Goal: Information Seeking & Learning: Learn about a topic

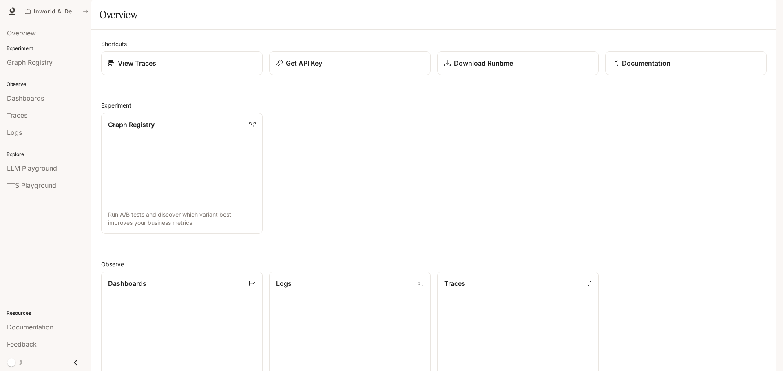
scroll to position [217, 0]
click at [58, 11] on p "Inworld AI Demos" at bounding box center [57, 11] width 46 height 7
click at [42, 186] on span "TTS Playground" at bounding box center [31, 186] width 49 height 10
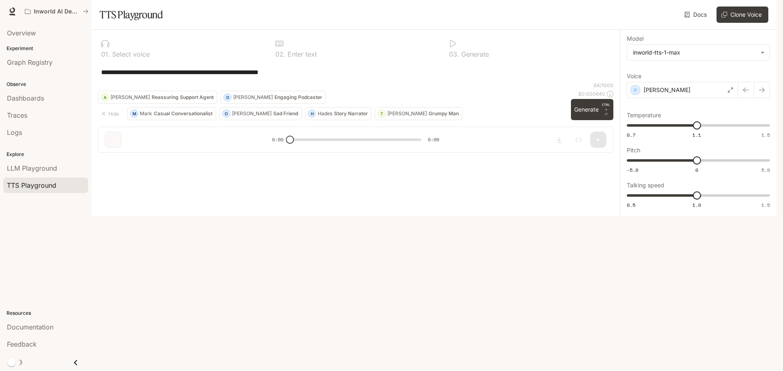
click at [53, 155] on p "Explore" at bounding box center [45, 154] width 91 height 7
click at [38, 167] on span "LLM Playground" at bounding box center [32, 168] width 50 height 10
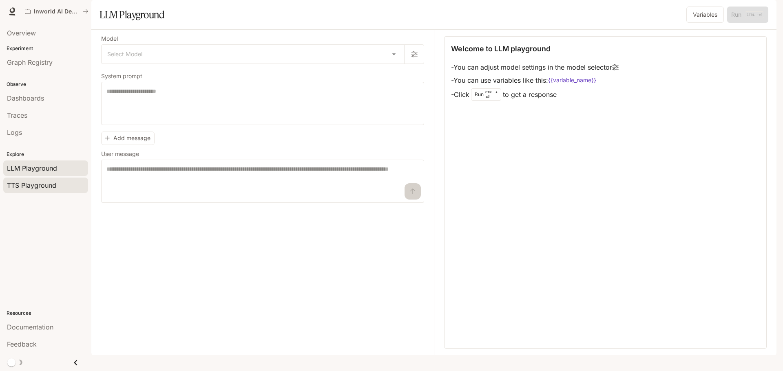
click at [29, 187] on span "TTS Playground" at bounding box center [31, 186] width 49 height 10
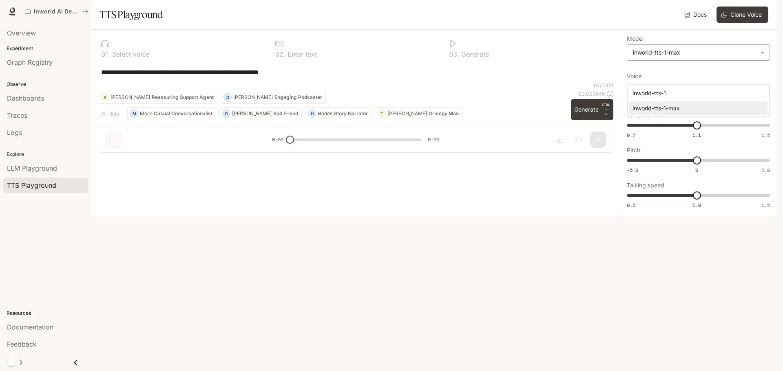
click at [710, 75] on body "**********" at bounding box center [391, 185] width 783 height 371
click at [710, 75] on div at bounding box center [391, 185] width 783 height 371
click at [702, 98] on div "[PERSON_NAME]" at bounding box center [682, 90] width 111 height 16
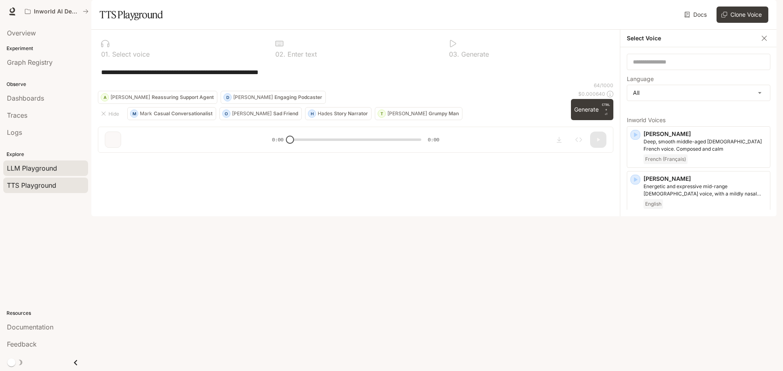
click at [35, 172] on span "LLM Playground" at bounding box center [32, 168] width 50 height 10
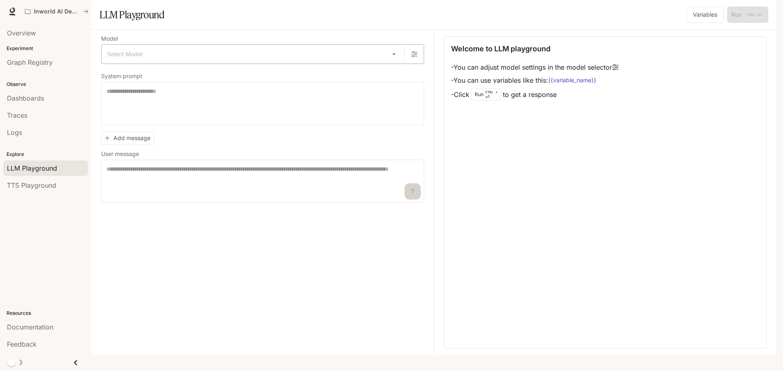
click at [147, 75] on body "Skip to main content Inworld AI Demos Documentation Documentation Portal Overvi…" at bounding box center [391, 185] width 783 height 371
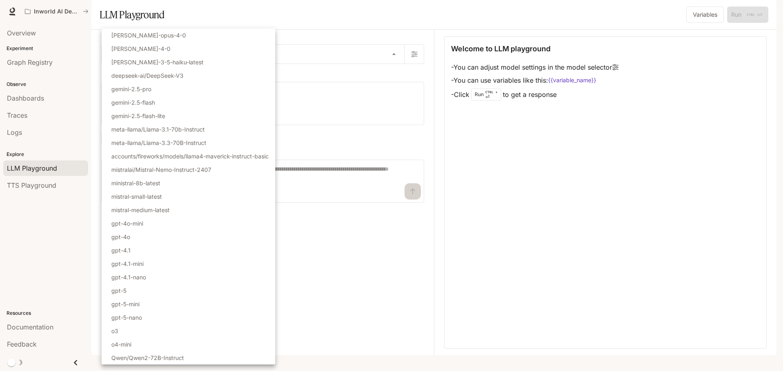
click at [344, 315] on div at bounding box center [391, 185] width 783 height 371
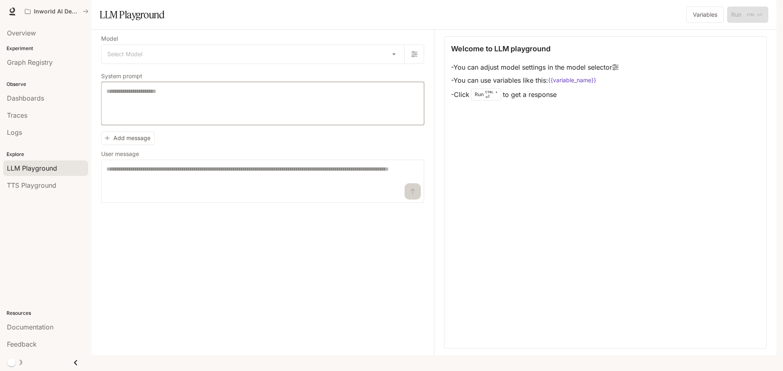
click at [203, 120] on textarea at bounding box center [262, 103] width 312 height 33
click at [24, 137] on div "Logs" at bounding box center [45, 133] width 77 height 10
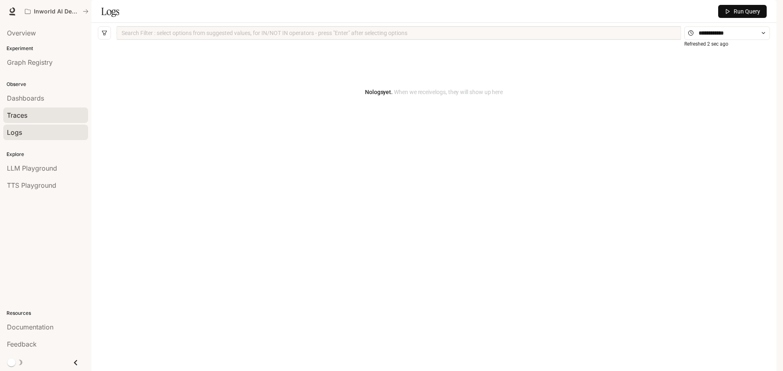
click at [28, 118] on div "Traces" at bounding box center [45, 115] width 77 height 10
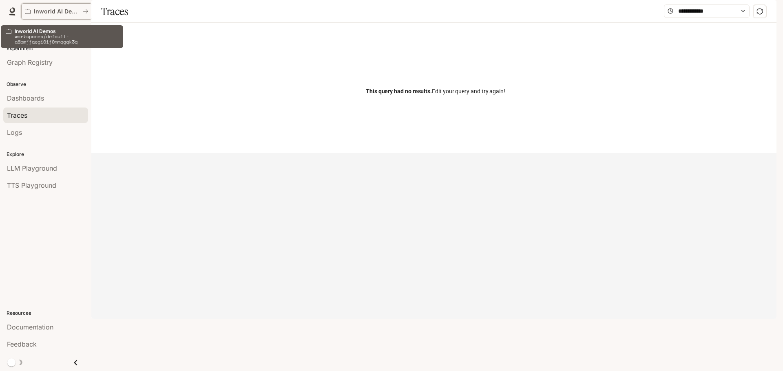
click at [51, 8] on p "Inworld AI Demos" at bounding box center [57, 11] width 46 height 7
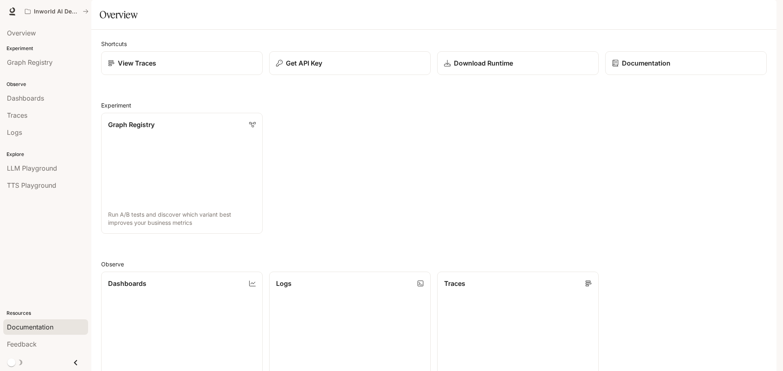
click at [40, 326] on span "Documentation" at bounding box center [30, 328] width 46 height 10
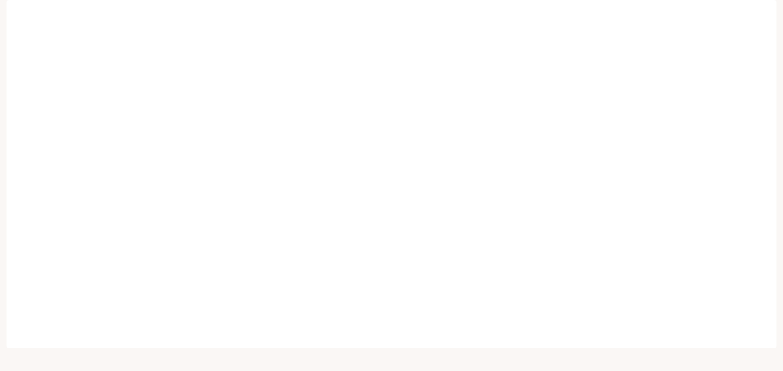
click at [725, 7] on span "Documentation" at bounding box center [728, 12] width 43 height 10
